Goal: Go to known website: Go to known website

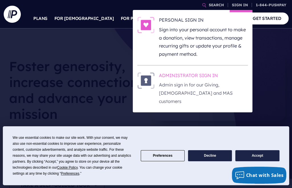
click at [184, 84] on p "Admin sign in for our Giving, [DEMOGRAPHIC_DATA] and MAS customers" at bounding box center [203, 93] width 89 height 24
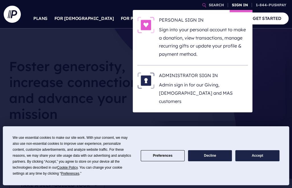
click at [234, 6] on link "SIGN IN" at bounding box center [239, 5] width 21 height 10
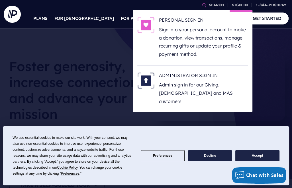
click at [196, 70] on li "ADMINISTRATOR SIGN IN Admin sign in for our Giving, [DEMOGRAPHIC_DATA] and MAS …" at bounding box center [192, 88] width 110 height 47
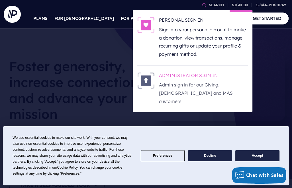
drag, startPoint x: 196, startPoint y: 75, endPoint x: 175, endPoint y: 72, distance: 20.7
click at [175, 72] on li "ADMINISTRATOR SIGN IN Admin sign in for our Giving, [DEMOGRAPHIC_DATA] and MAS …" at bounding box center [192, 88] width 110 height 47
click at [147, 79] on img at bounding box center [145, 80] width 17 height 17
